Goal: Transaction & Acquisition: Book appointment/travel/reservation

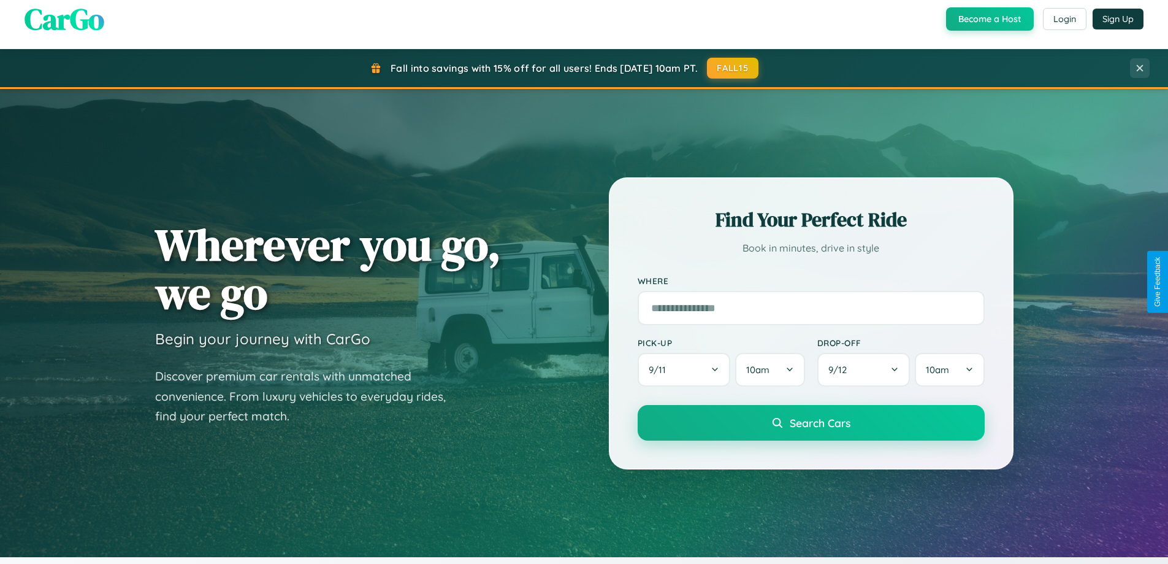
scroll to position [2360, 0]
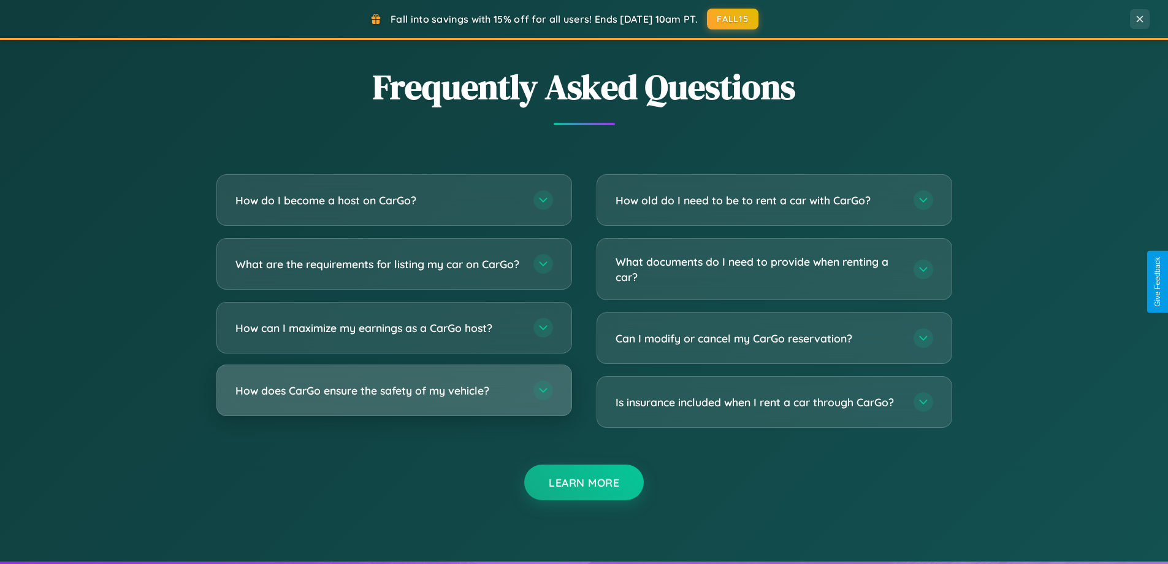
click at [394, 398] on h3 "How does CarGo ensure the safety of my vehicle?" at bounding box center [378, 390] width 286 height 15
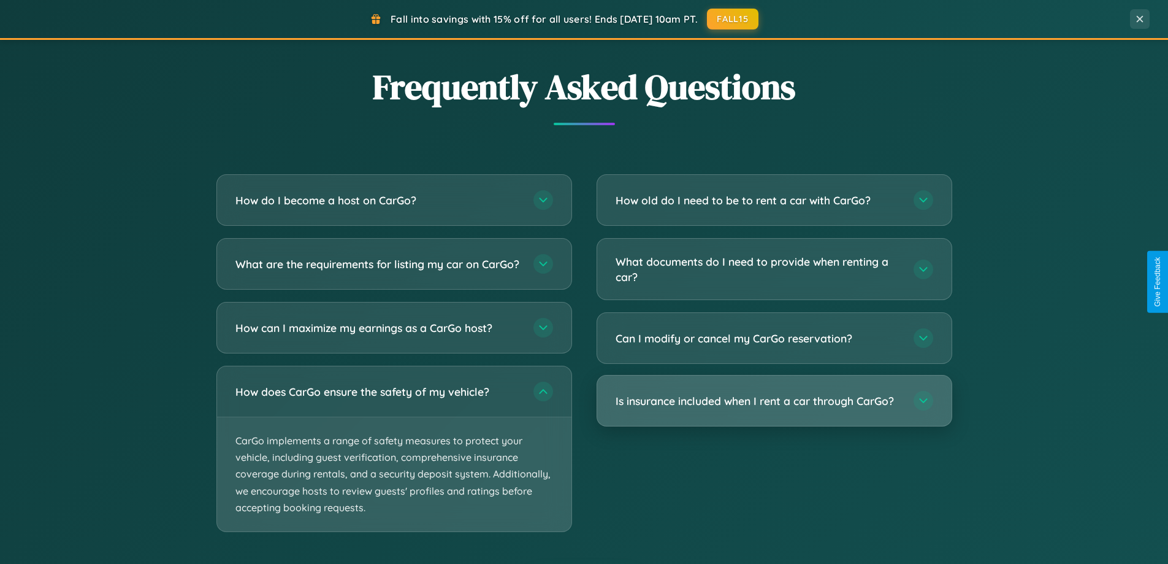
click at [774, 400] on h3 "Is insurance included when I rent a car through CarGo?" at bounding box center [759, 400] width 286 height 15
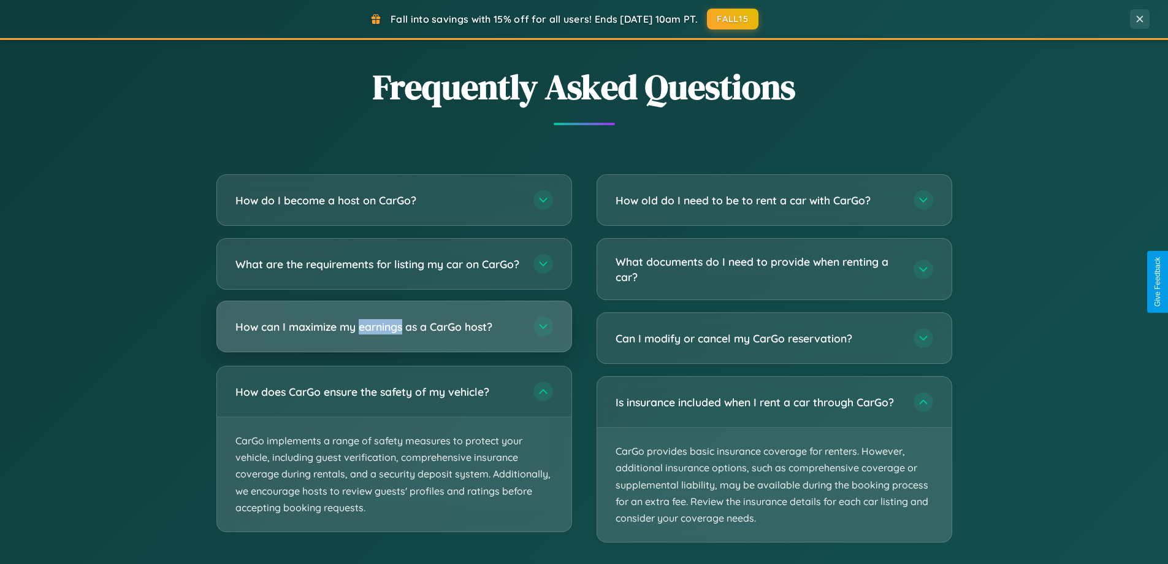
click at [394, 334] on h3 "How can I maximize my earnings as a CarGo host?" at bounding box center [378, 326] width 286 height 15
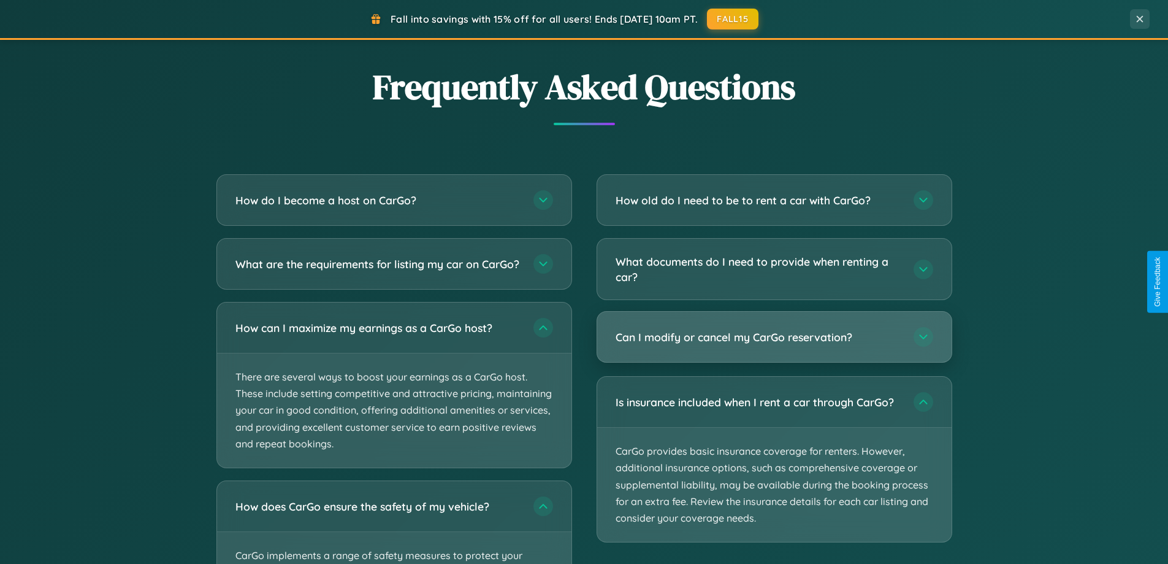
click at [774, 338] on h3 "Can I modify or cancel my CarGo reservation?" at bounding box center [759, 336] width 286 height 15
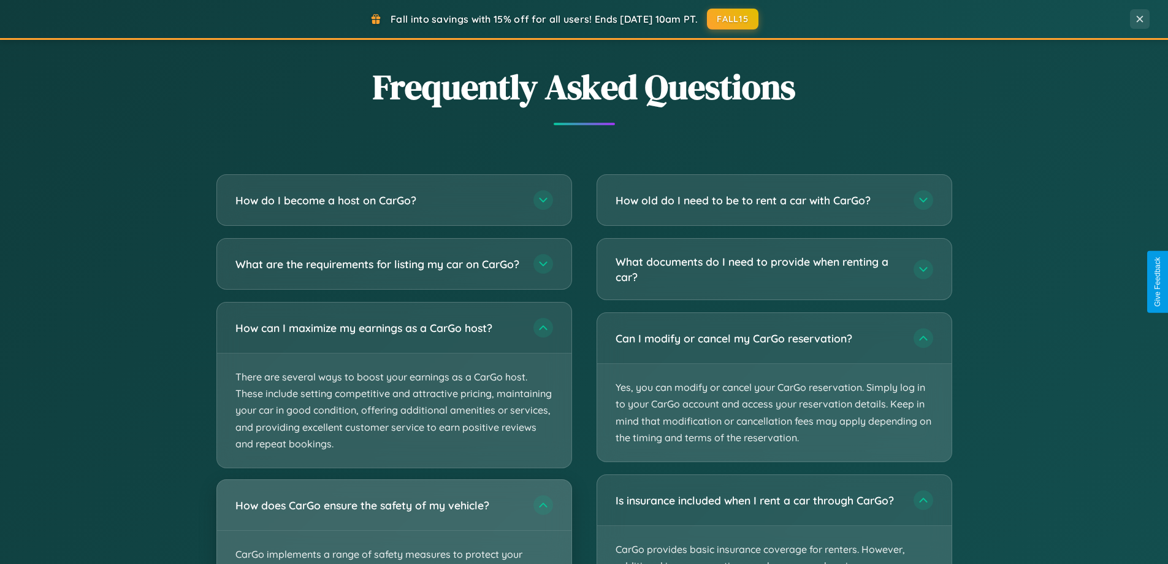
click at [394, 527] on div "How does CarGo ensure the safety of my vehicle?" at bounding box center [394, 505] width 354 height 50
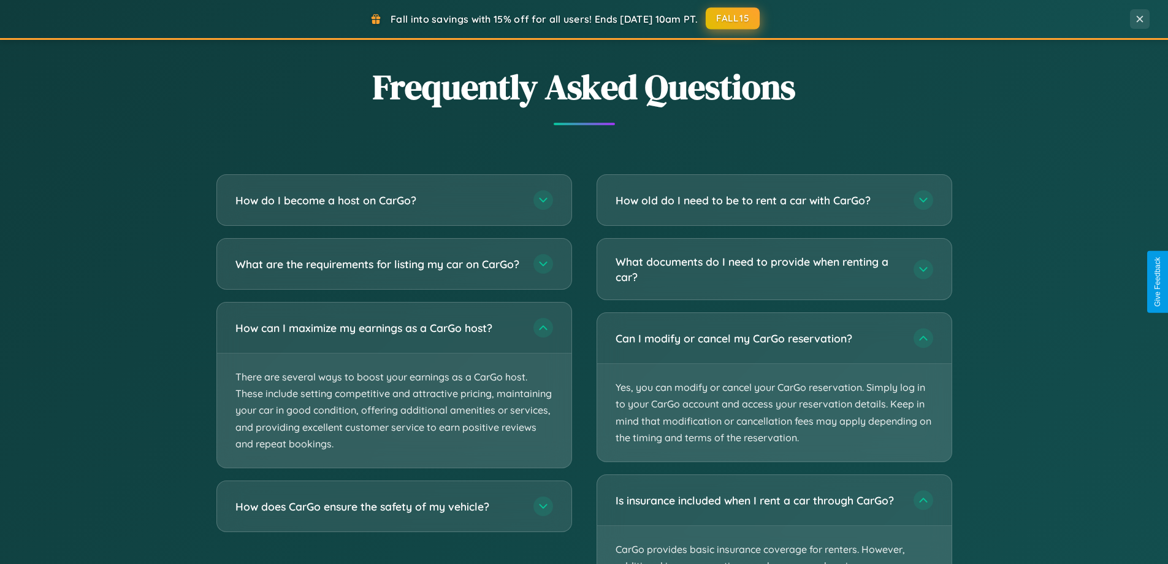
click at [733, 18] on button "FALL15" at bounding box center [733, 18] width 54 height 22
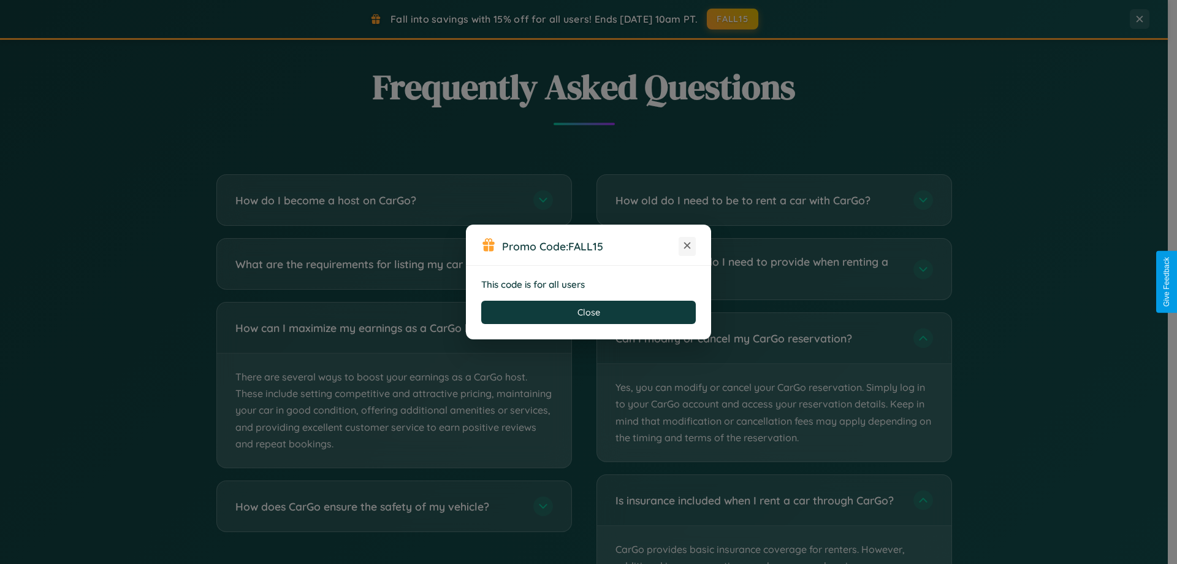
click at [687, 246] on icon at bounding box center [687, 245] width 12 height 12
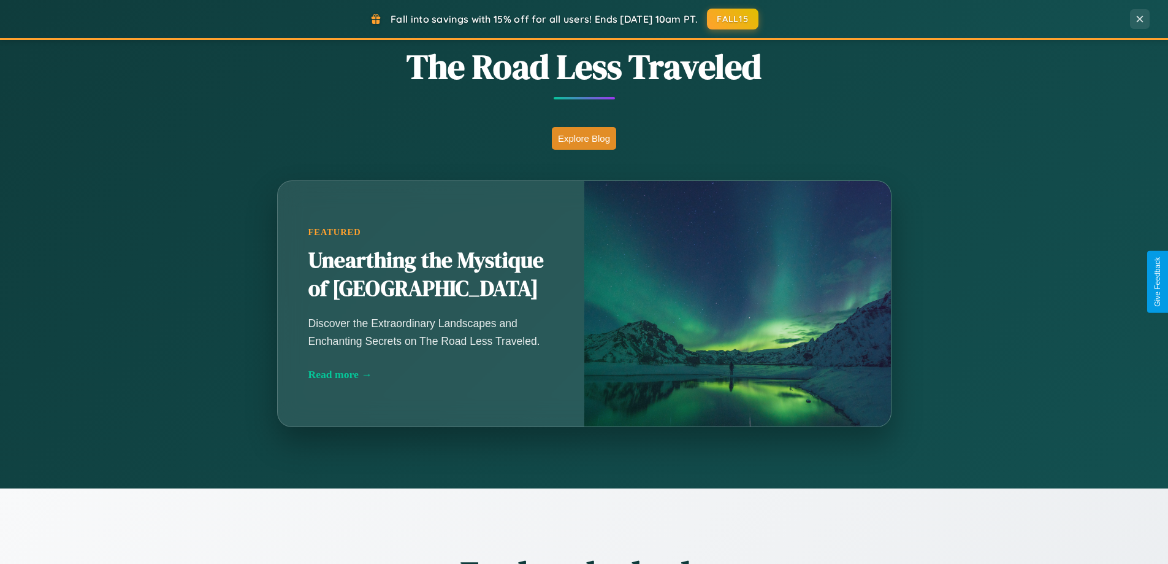
scroll to position [0, 0]
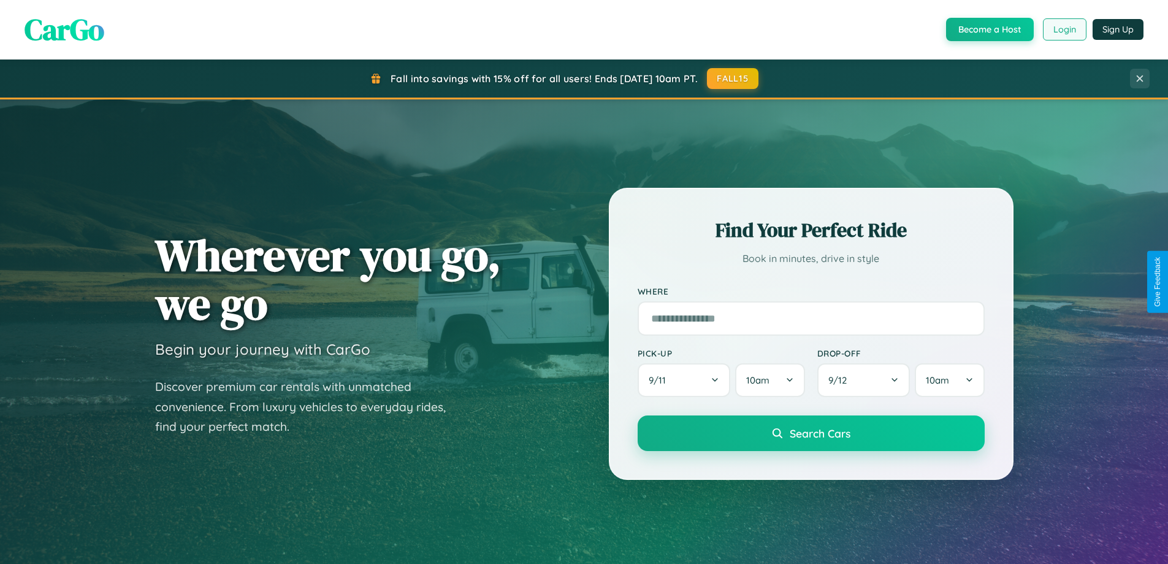
click at [1064, 29] on button "Login" at bounding box center [1065, 29] width 44 height 22
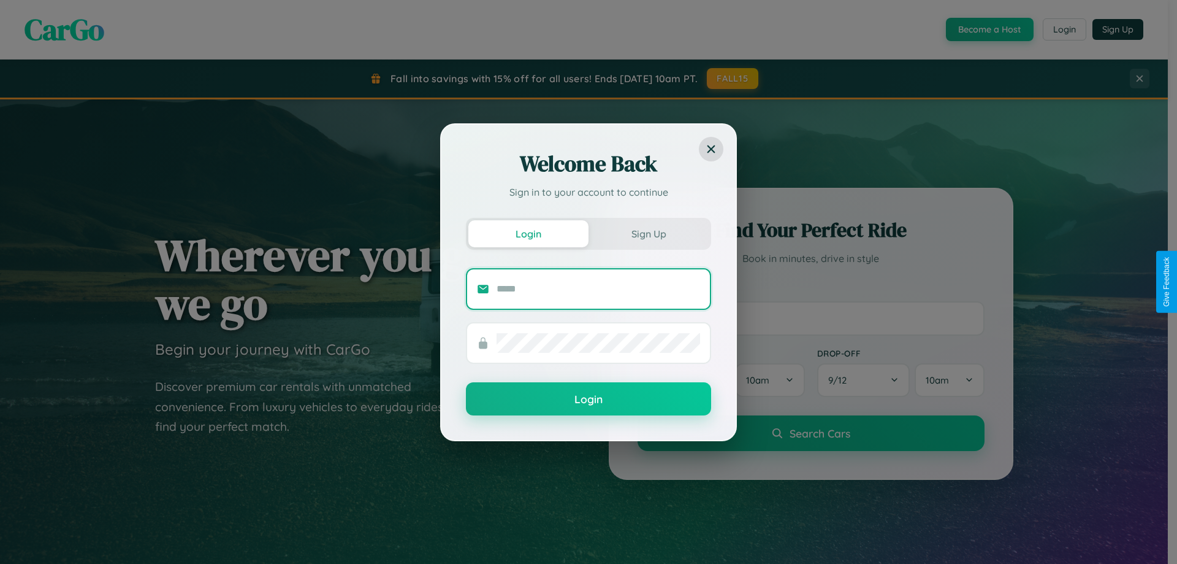
click at [599, 288] on input "text" at bounding box center [599, 289] width 204 height 20
type input "**********"
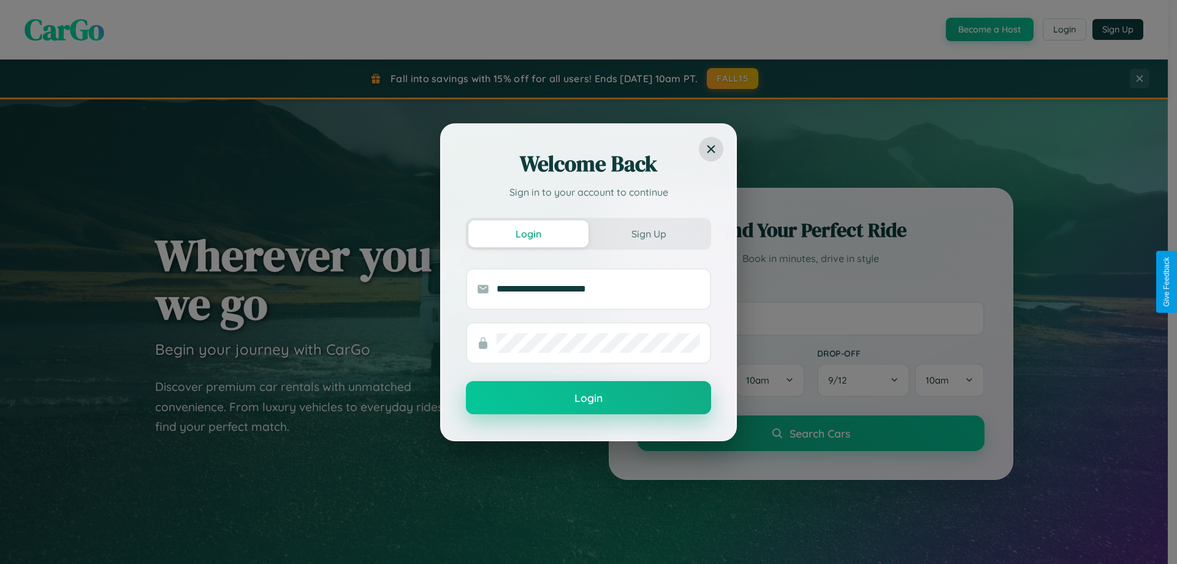
click at [589, 398] on button "Login" at bounding box center [588, 397] width 245 height 33
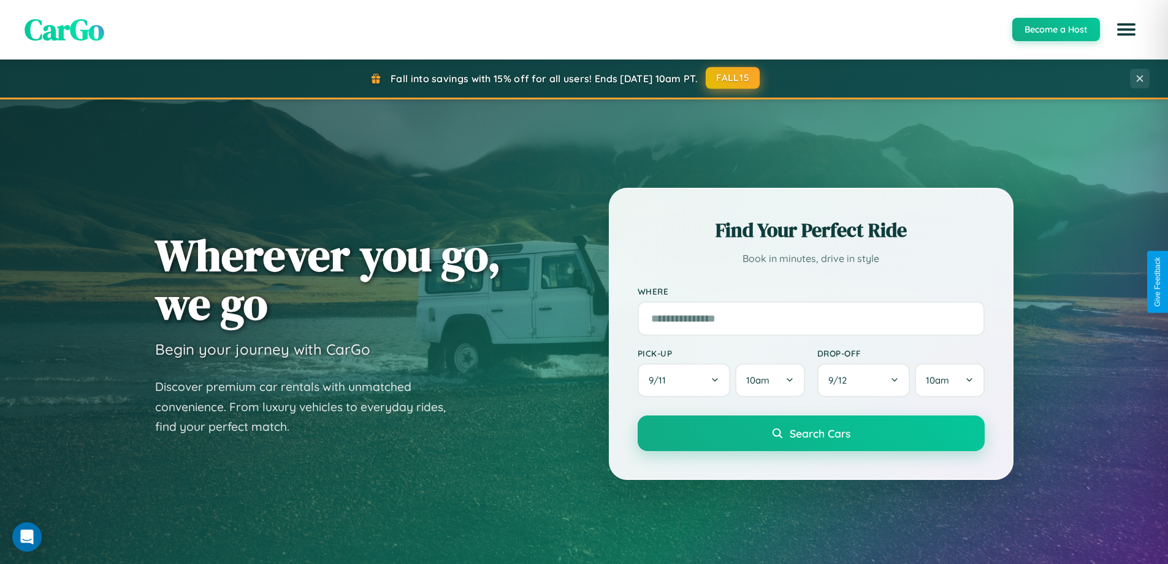
click at [733, 78] on button "FALL15" at bounding box center [733, 78] width 54 height 22
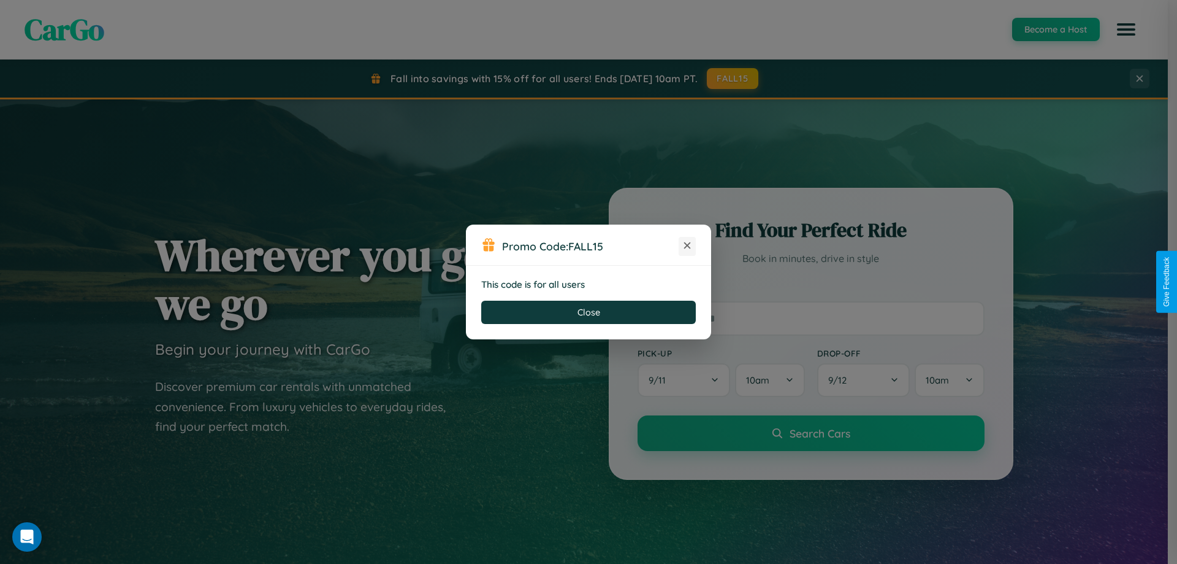
click at [687, 246] on icon at bounding box center [687, 245] width 12 height 12
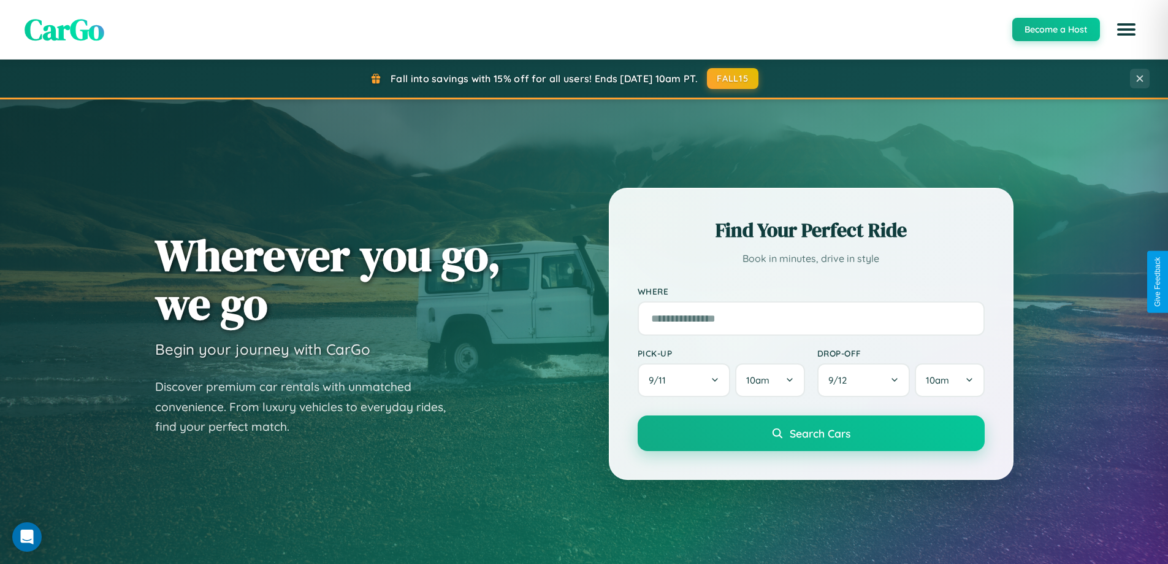
scroll to position [36, 0]
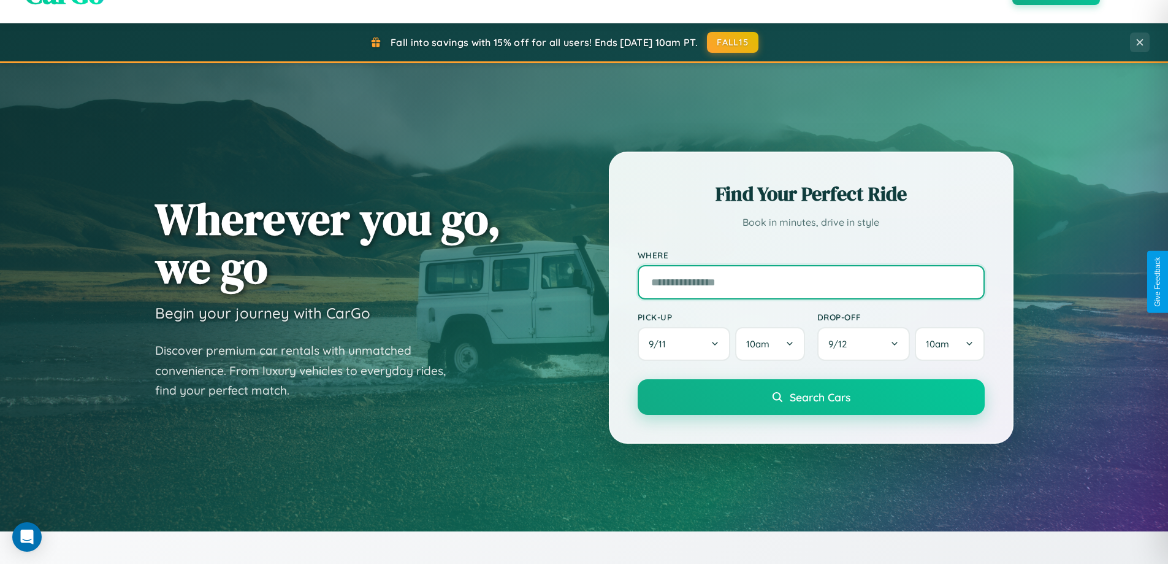
click at [811, 281] on input "text" at bounding box center [811, 282] width 347 height 34
type input "*******"
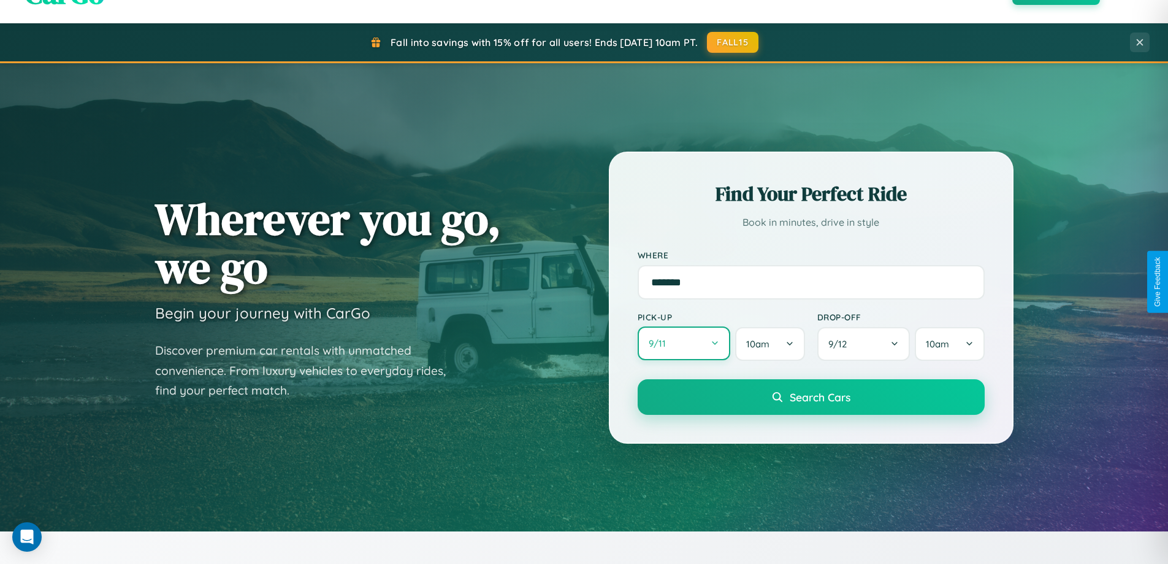
click at [684, 343] on button "9 / 11" at bounding box center [684, 343] width 93 height 34
select select "*"
select select "****"
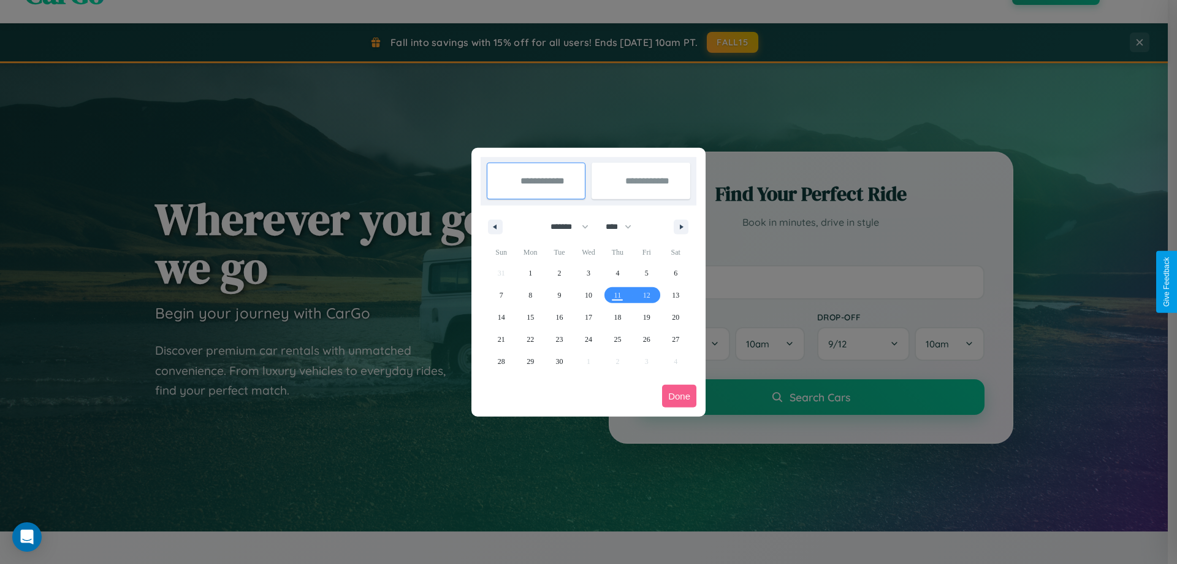
click at [564, 226] on select "******* ******** ***** ***** *** **** **** ****** ********* ******* ******** **…" at bounding box center [567, 226] width 52 height 20
click at [676, 294] on span "13" at bounding box center [675, 295] width 7 height 22
type input "**********"
click at [618, 316] on span "18" at bounding box center [617, 317] width 7 height 22
type input "**********"
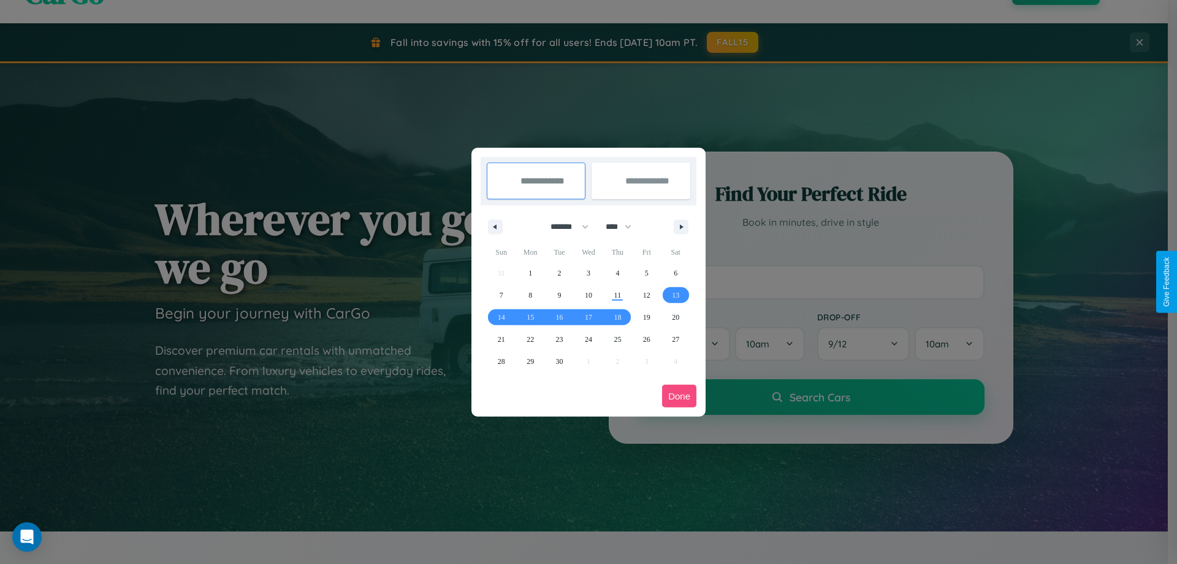
click at [679, 396] on button "Done" at bounding box center [679, 396] width 34 height 23
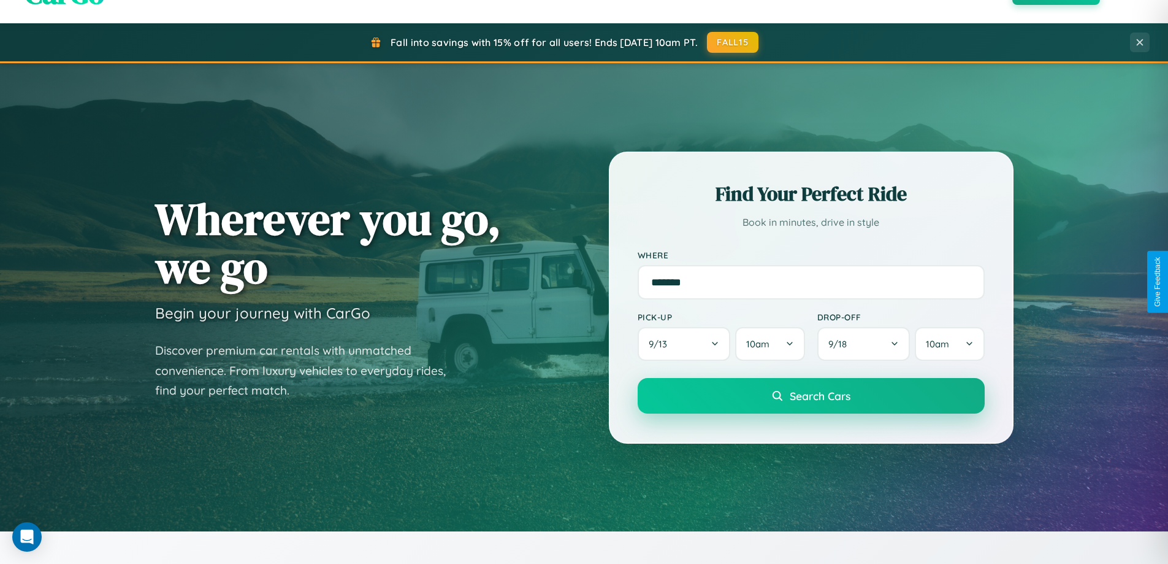
click at [811, 396] on span "Search Cars" at bounding box center [820, 395] width 61 height 13
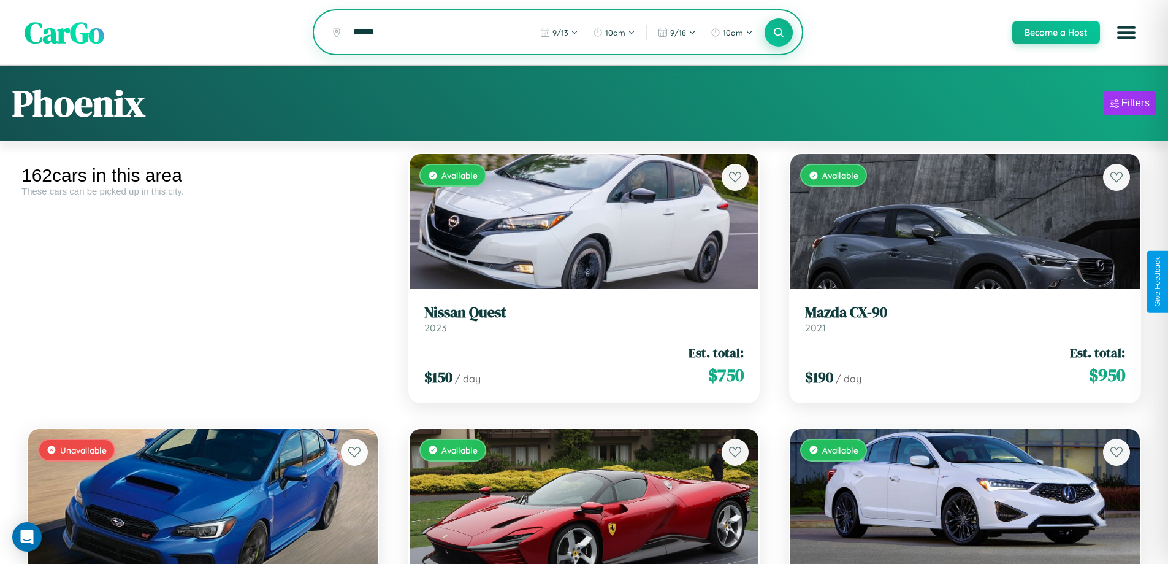
click at [778, 33] on icon at bounding box center [779, 32] width 12 height 12
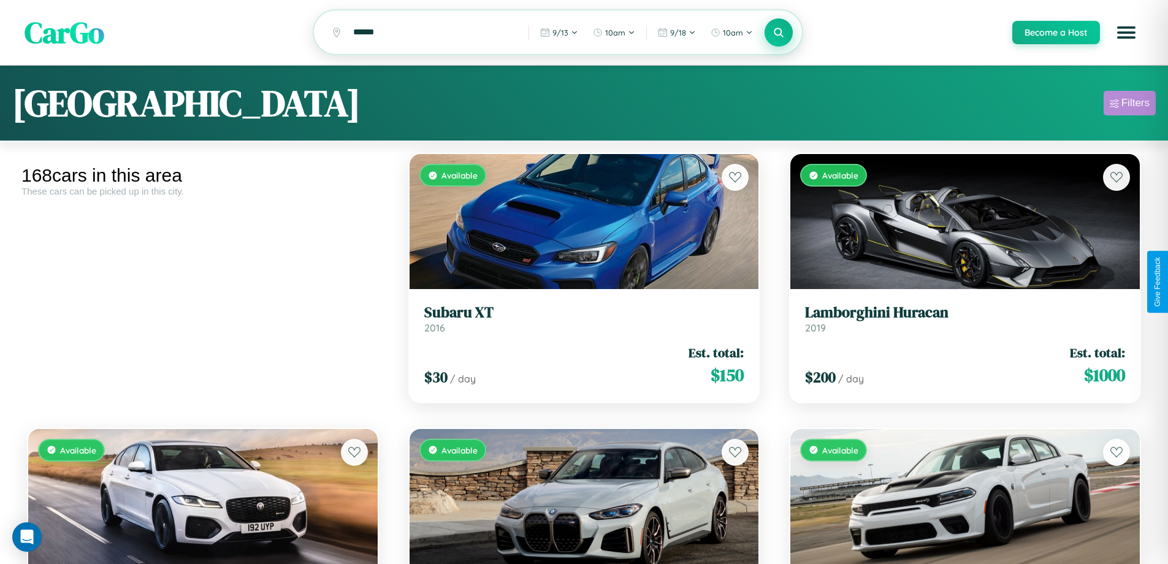
click at [1130, 105] on div "Filters" at bounding box center [1136, 103] width 28 height 12
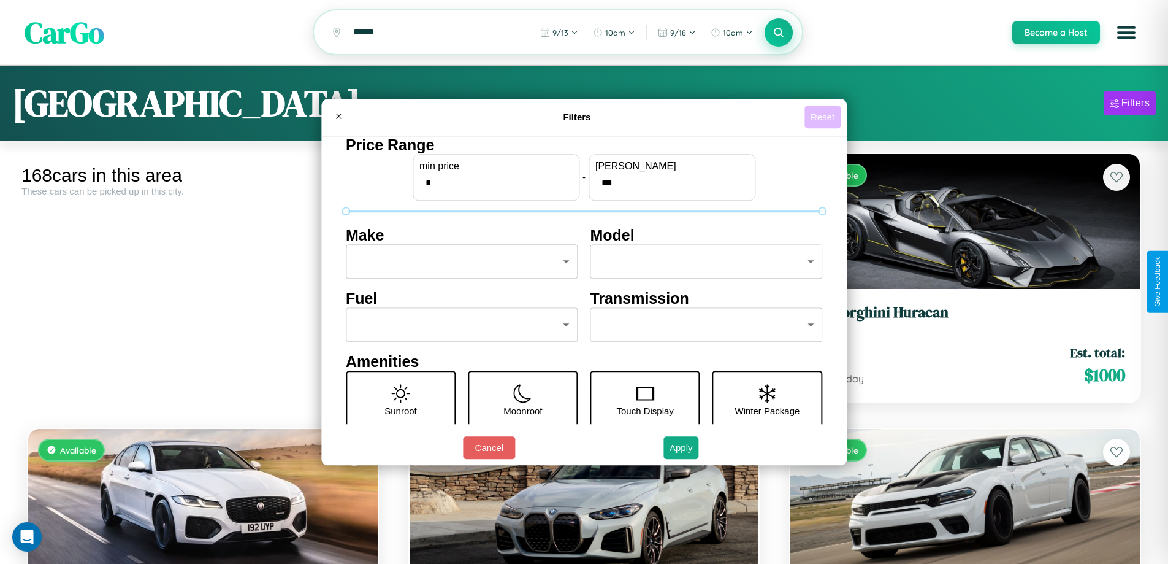
click at [824, 117] on button "Reset" at bounding box center [823, 116] width 36 height 23
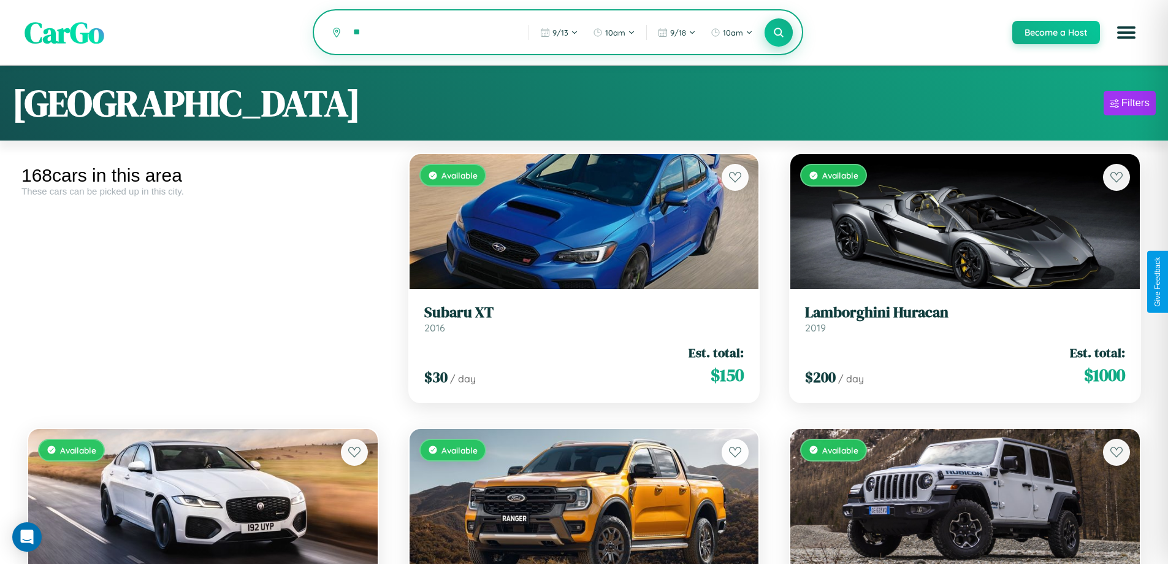
type input "*"
type input "******"
click at [778, 33] on icon at bounding box center [779, 32] width 12 height 12
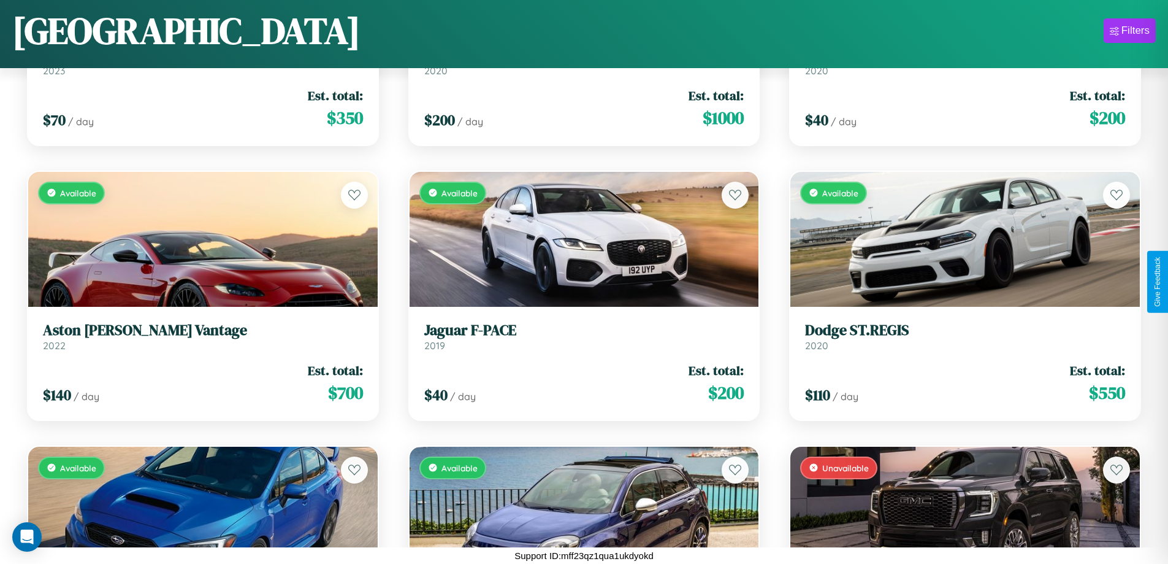
scroll to position [1545, 0]
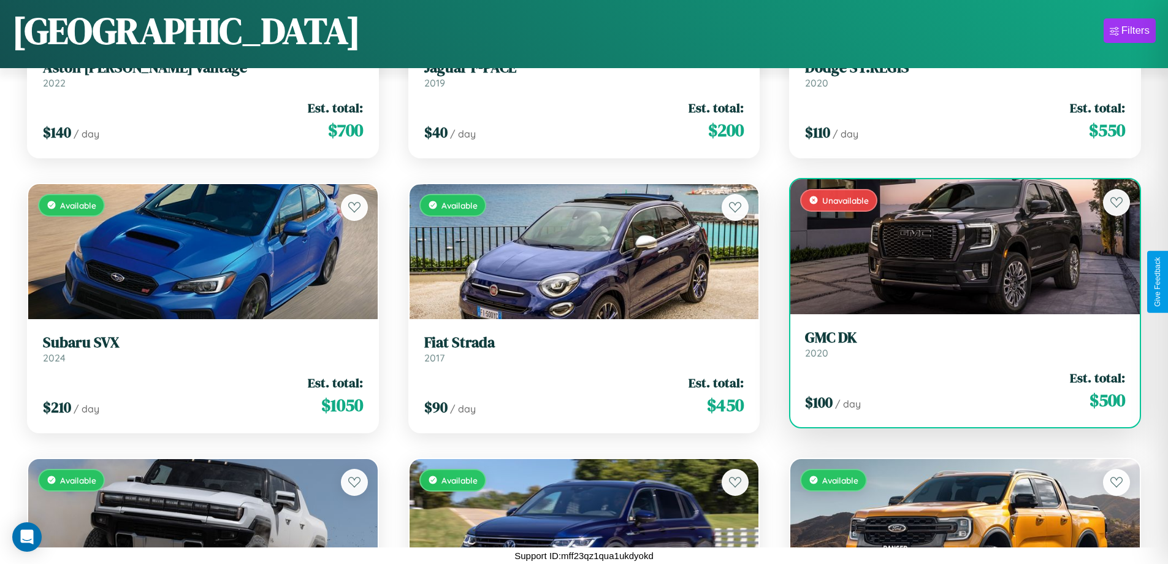
click at [957, 348] on link "GMC DK 2020" at bounding box center [965, 344] width 320 height 30
